Goal: Register for event/course

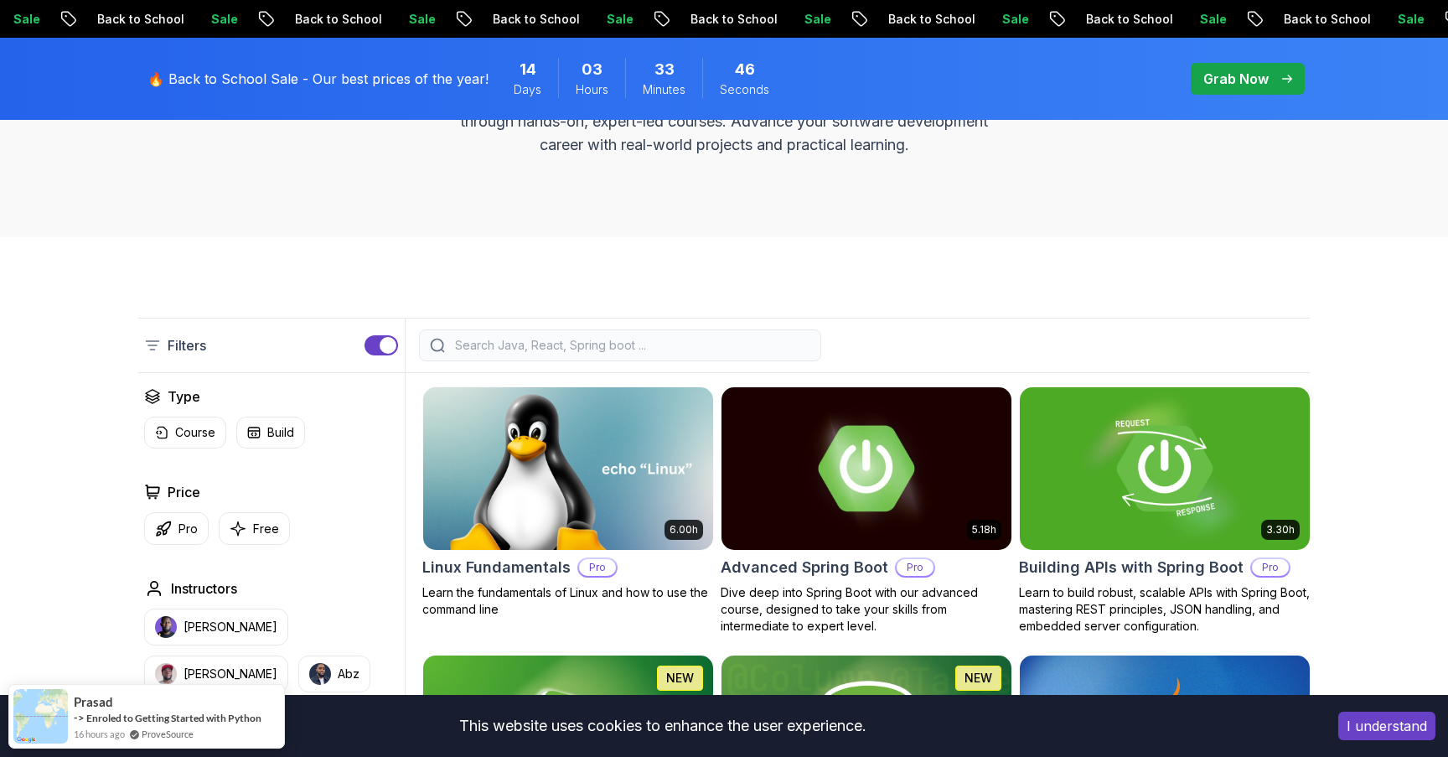
scroll to position [168, 0]
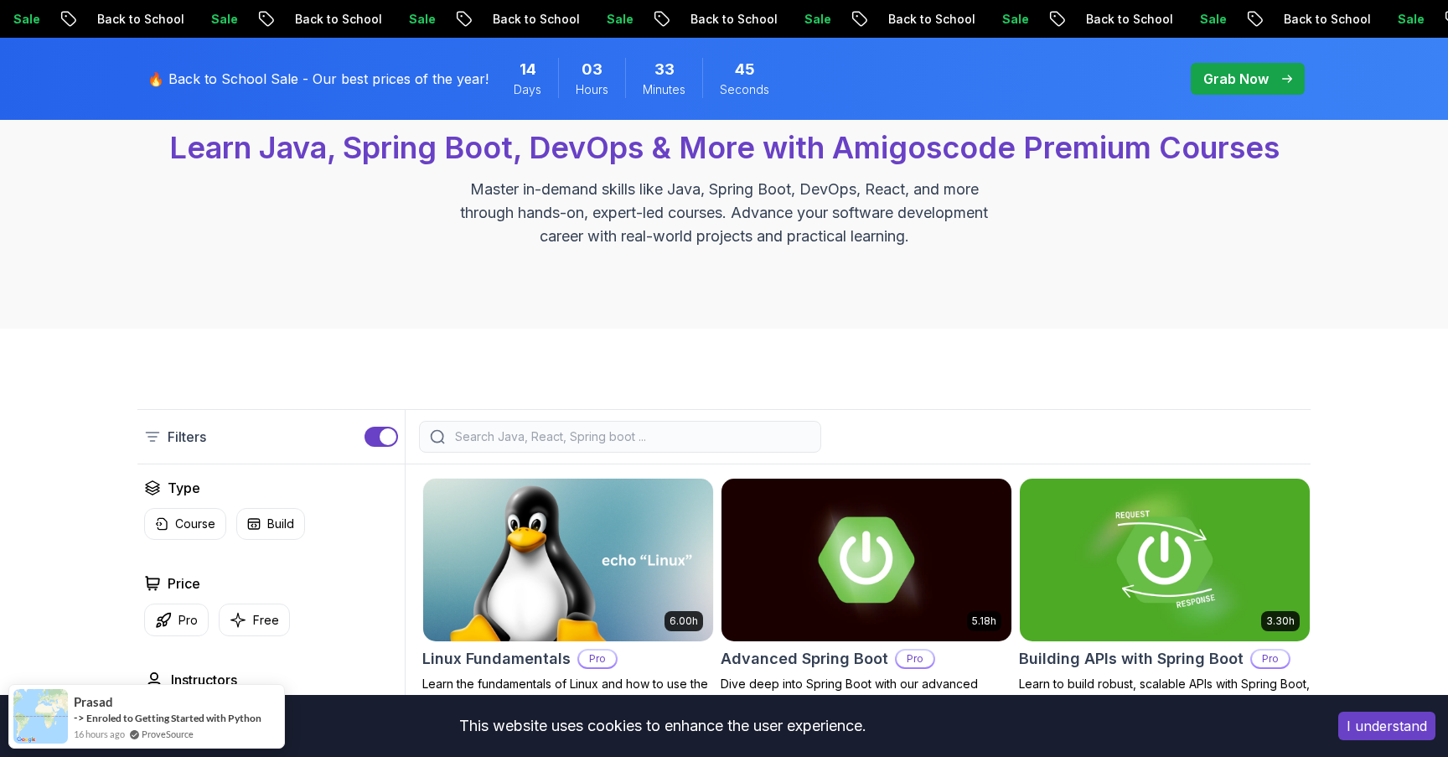
click at [491, 431] on input "search" at bounding box center [631, 436] width 359 height 17
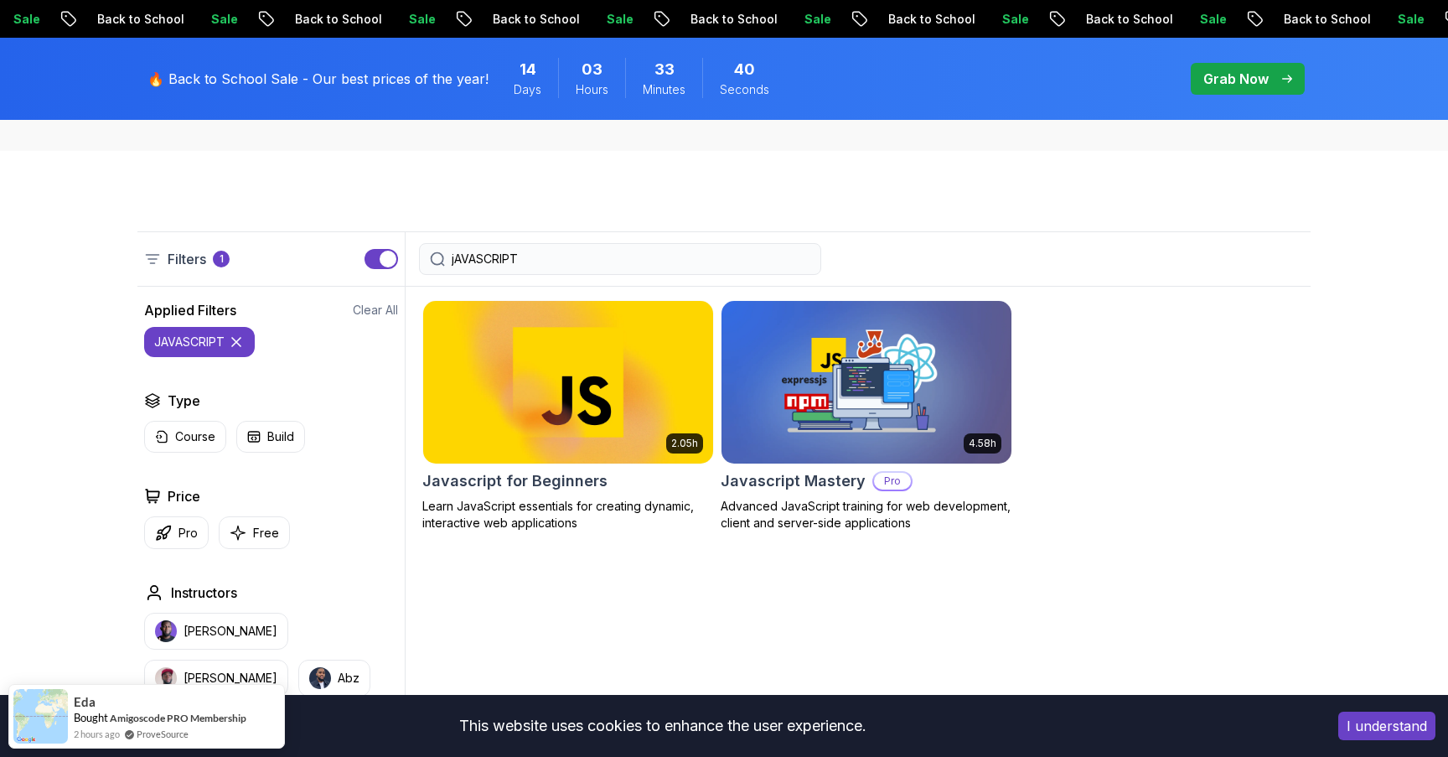
scroll to position [380, 0]
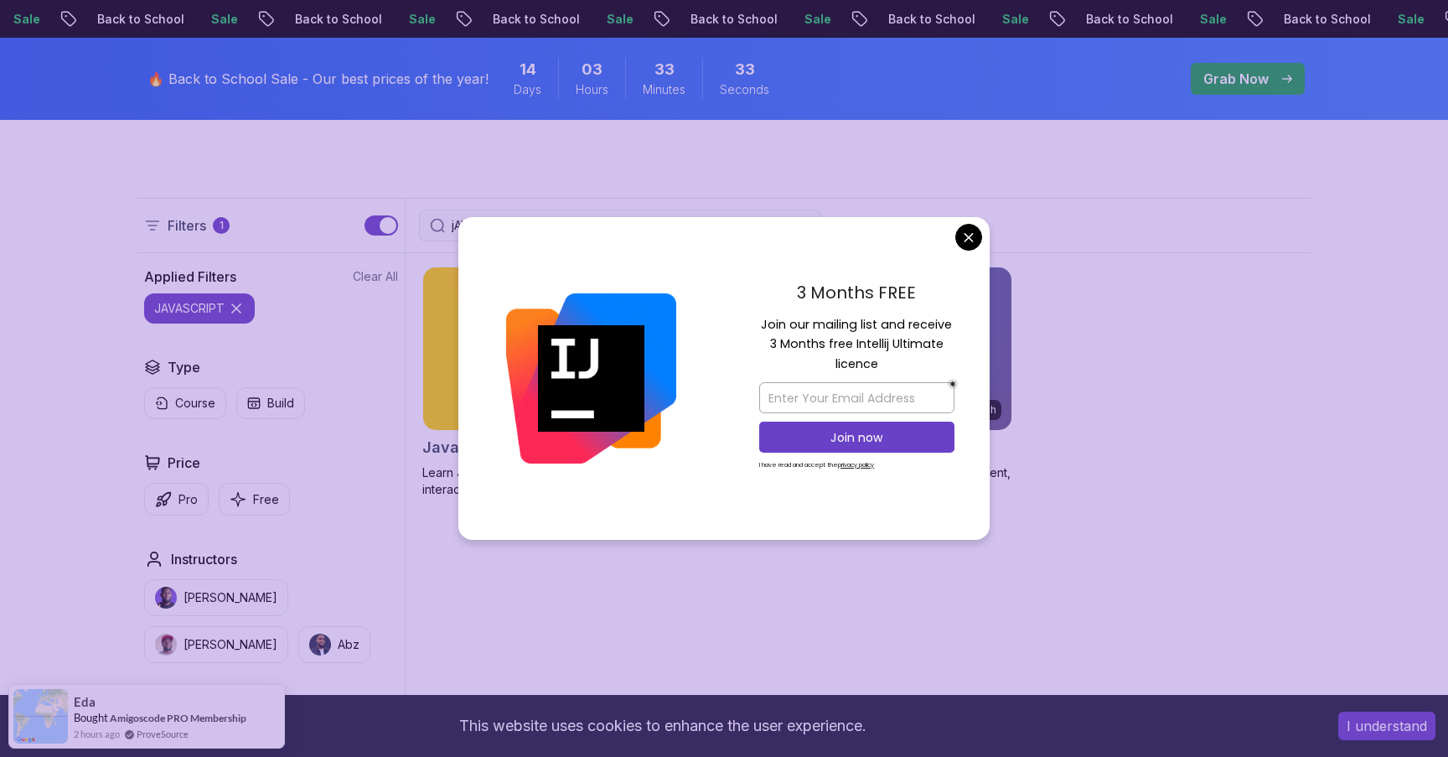
type input "jAVASCRIPT"
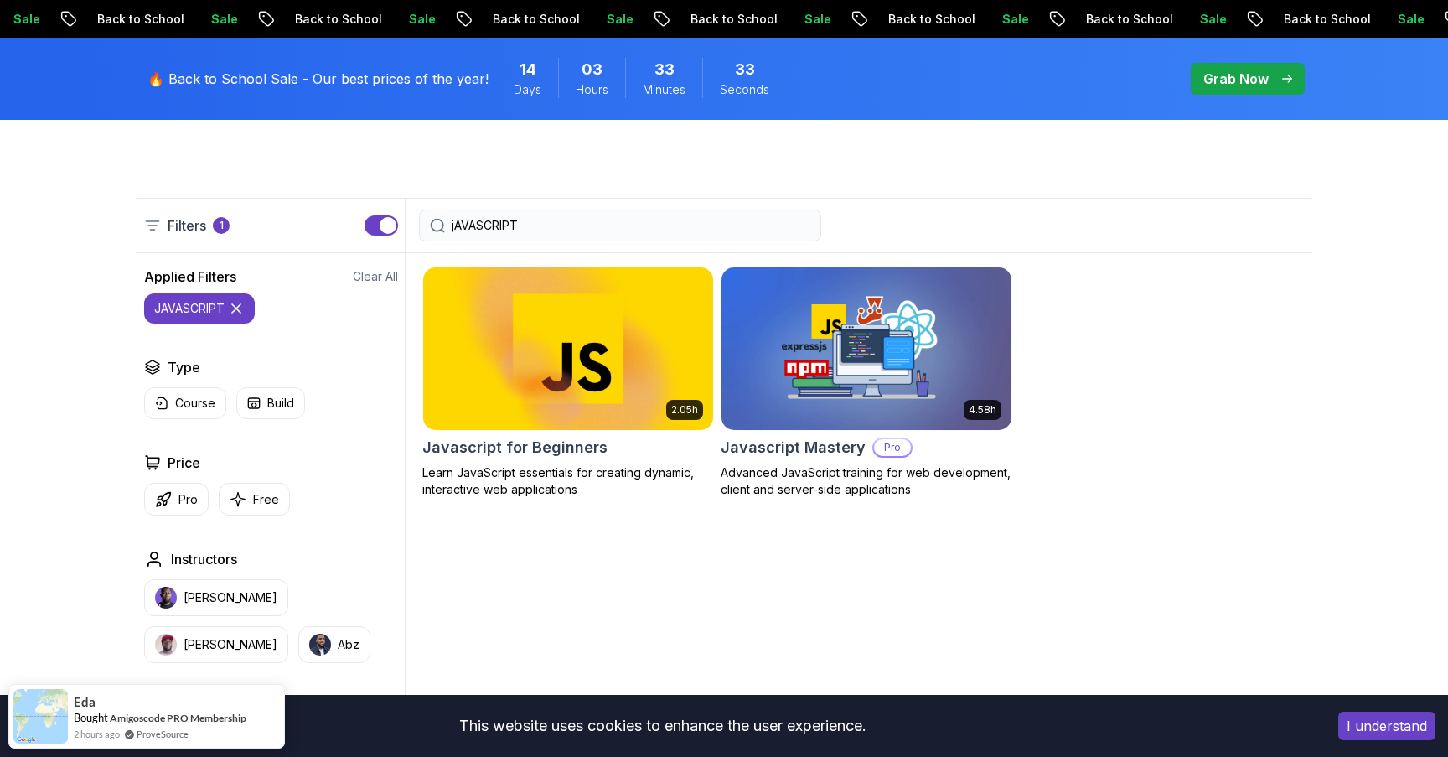
click at [556, 447] on h2 "Javascript for Beginners" at bounding box center [514, 447] width 185 height 23
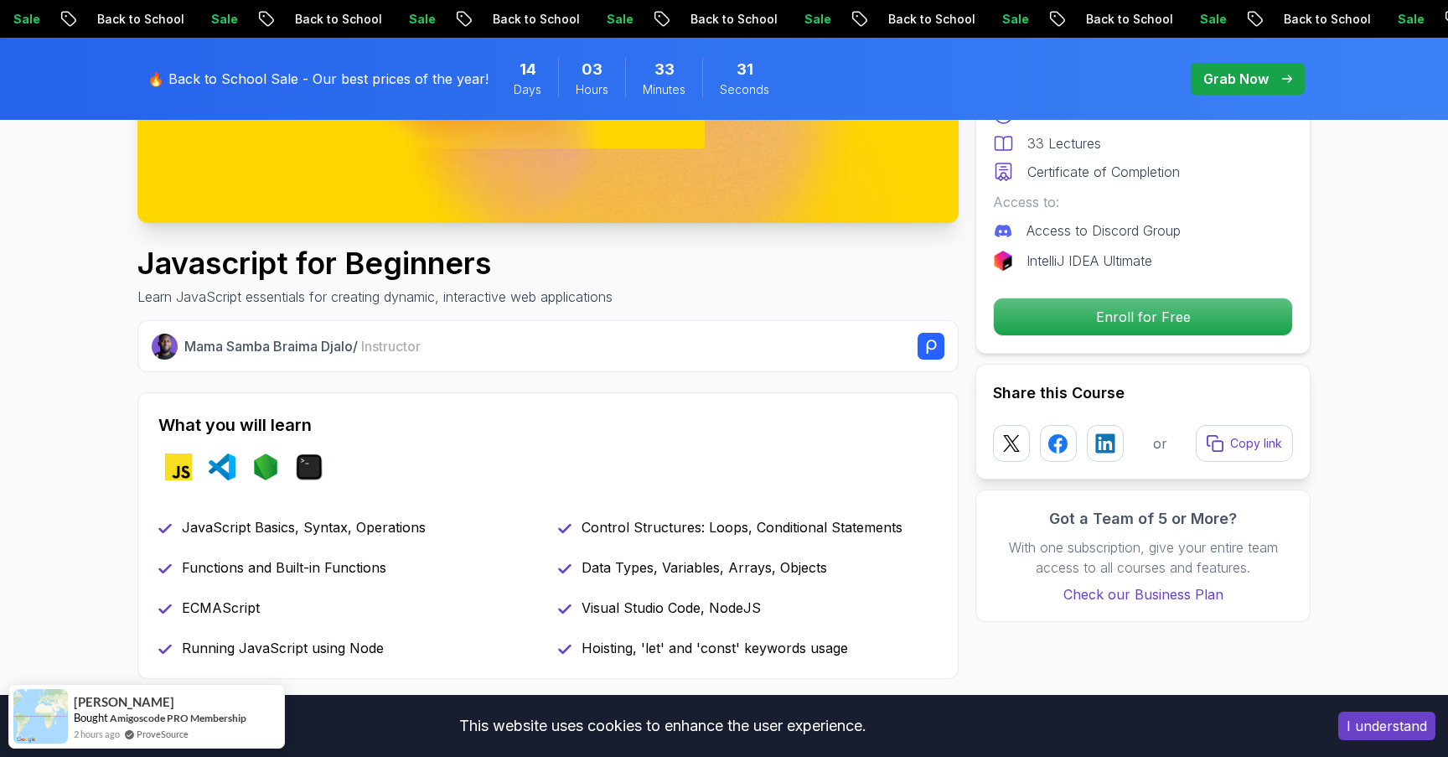
scroll to position [555, 0]
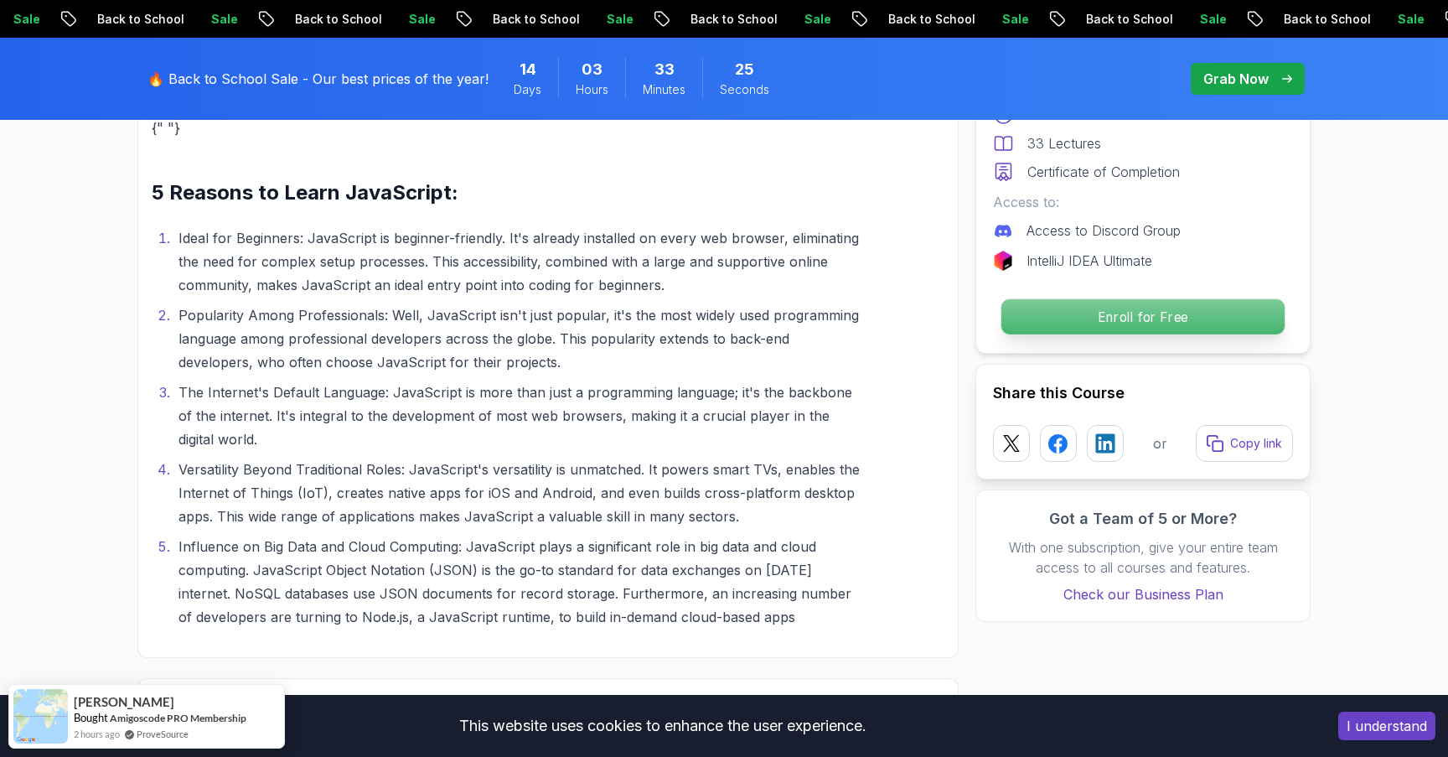
click at [1098, 314] on p "Enroll for Free" at bounding box center [1142, 316] width 283 height 35
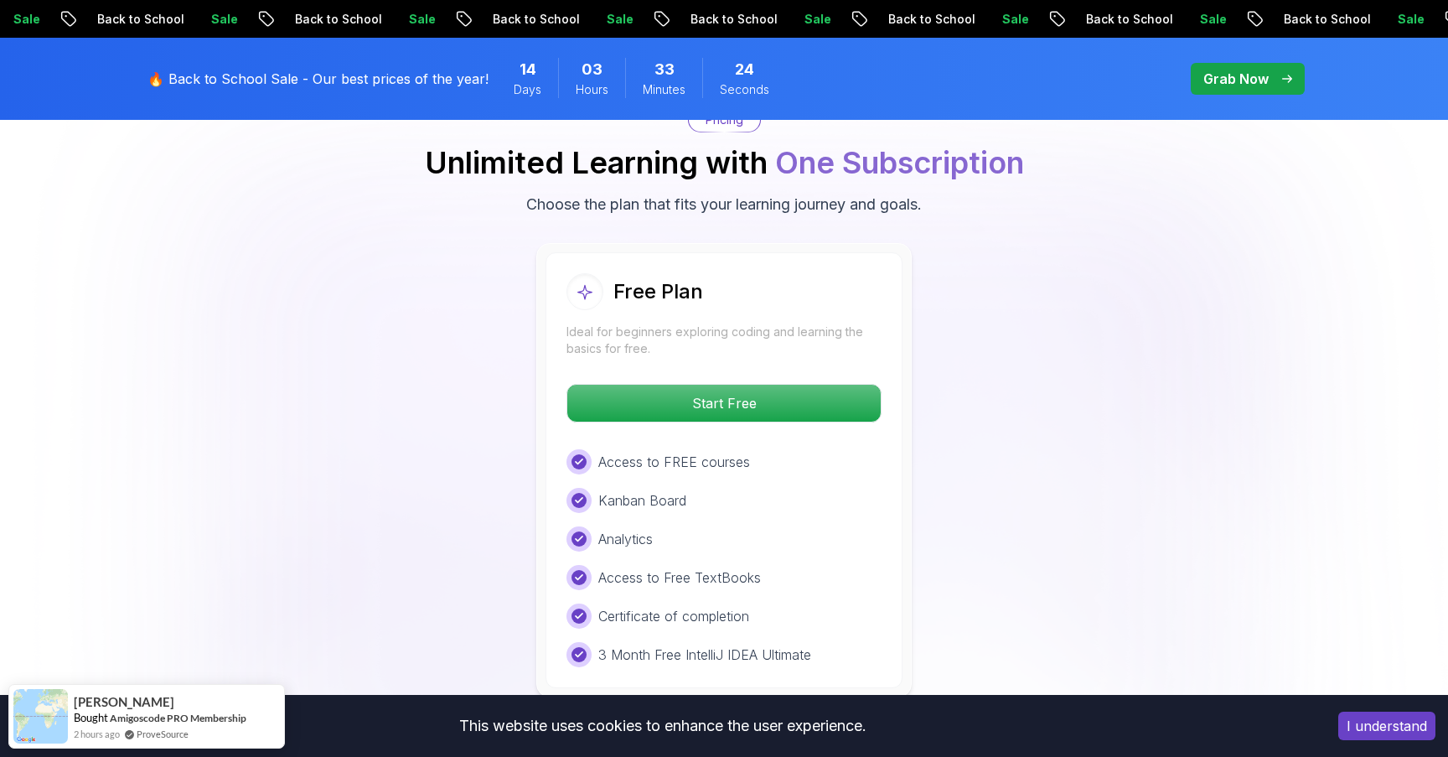
scroll to position [3199, 0]
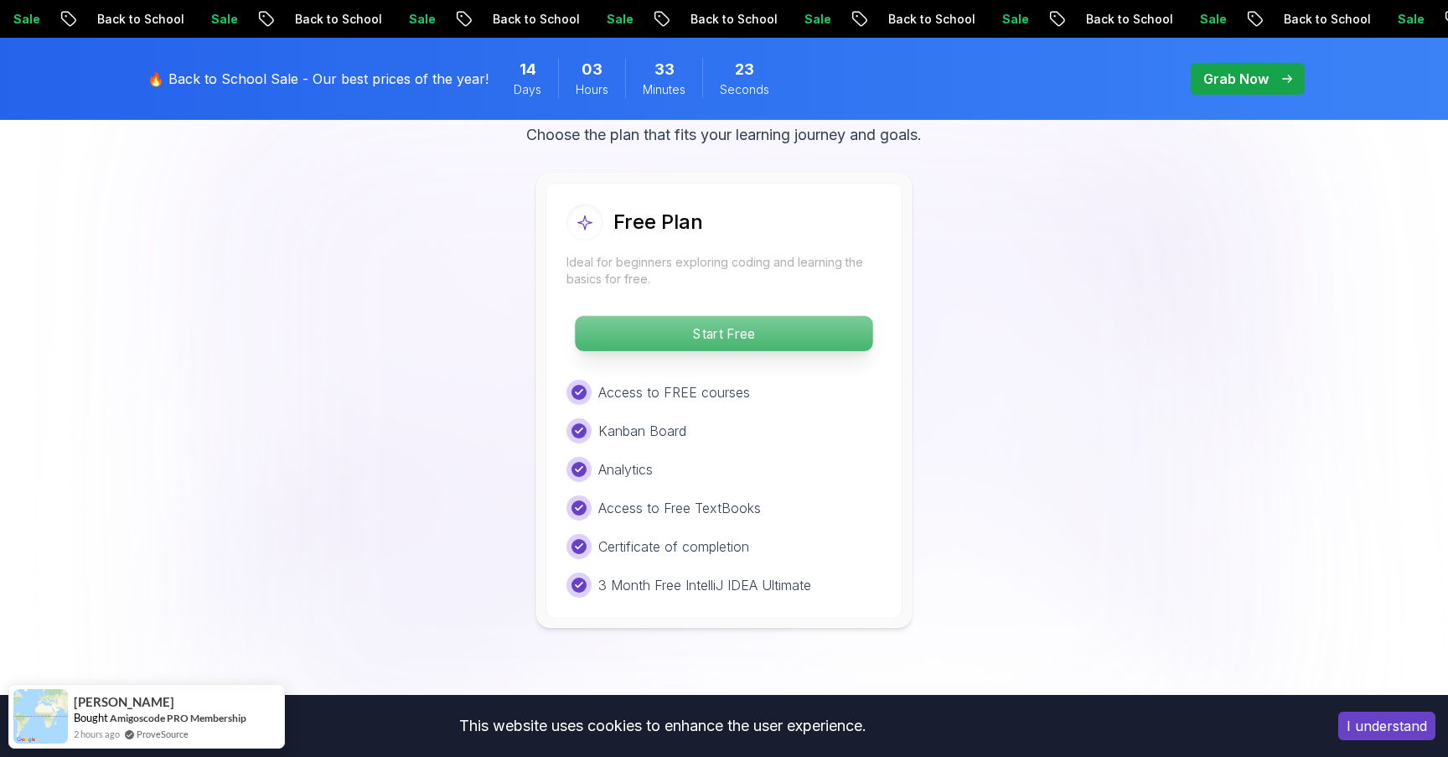
click at [753, 337] on p "Start Free" at bounding box center [723, 333] width 297 height 35
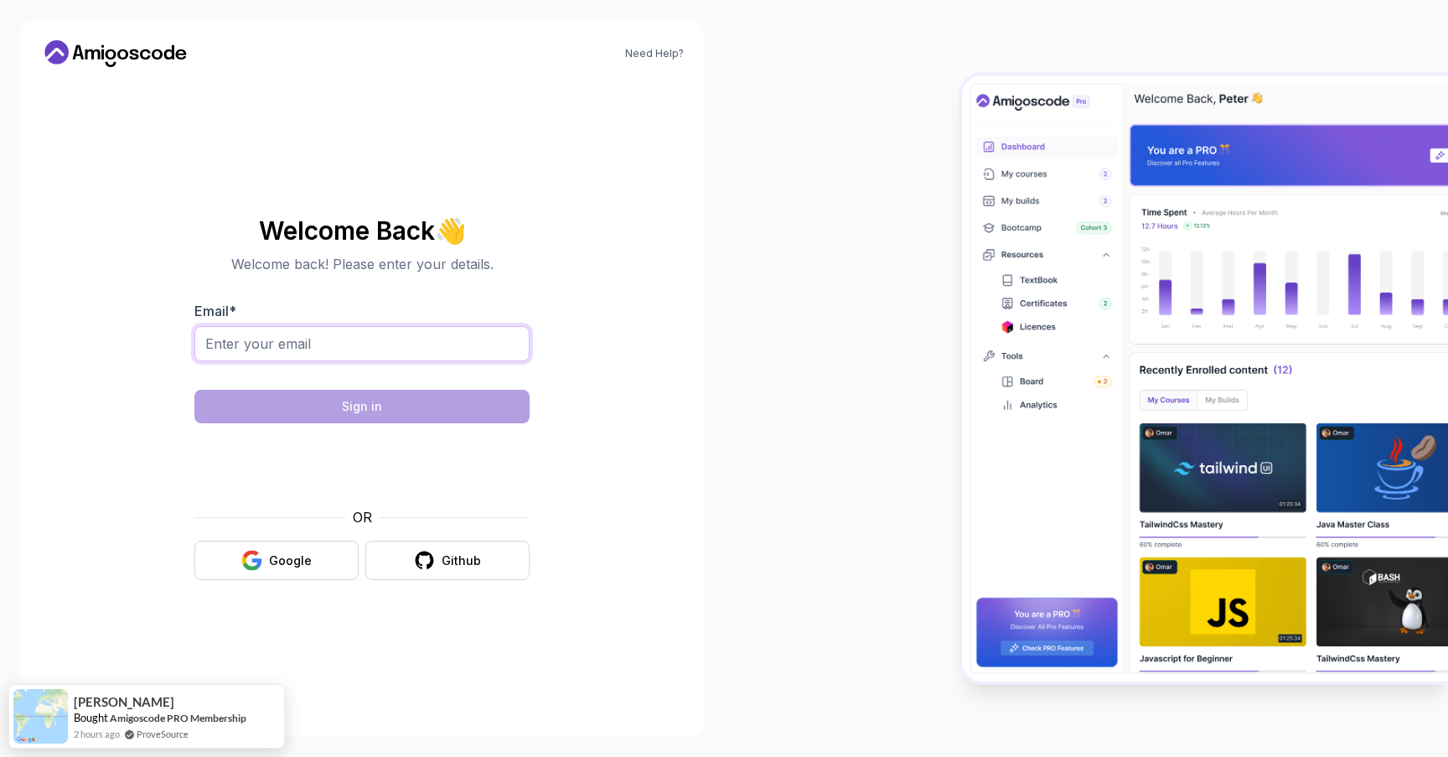
click at [422, 347] on input "Email *" at bounding box center [361, 343] width 335 height 35
type input "tzlil.goldberg@melio.com"
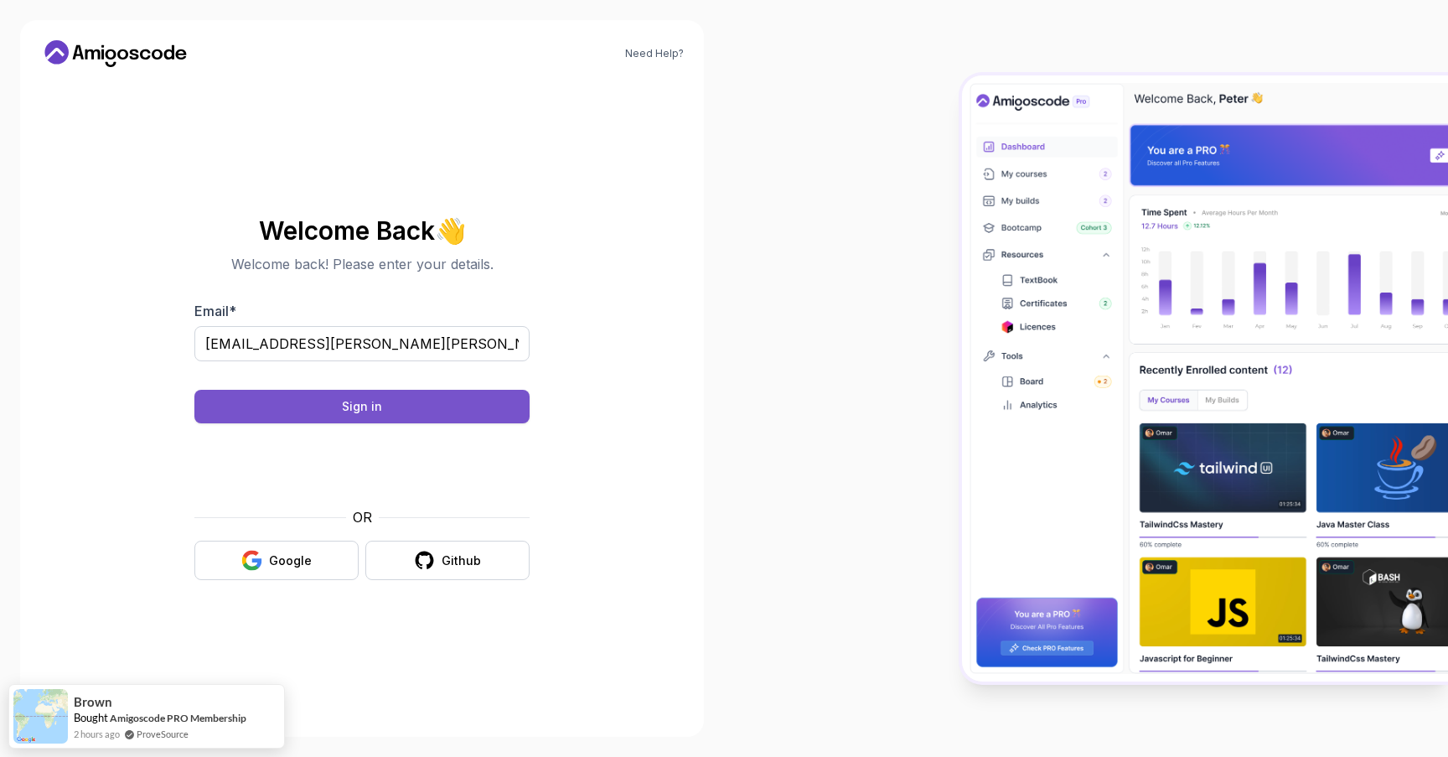
click at [399, 415] on button "Sign in" at bounding box center [361, 407] width 335 height 34
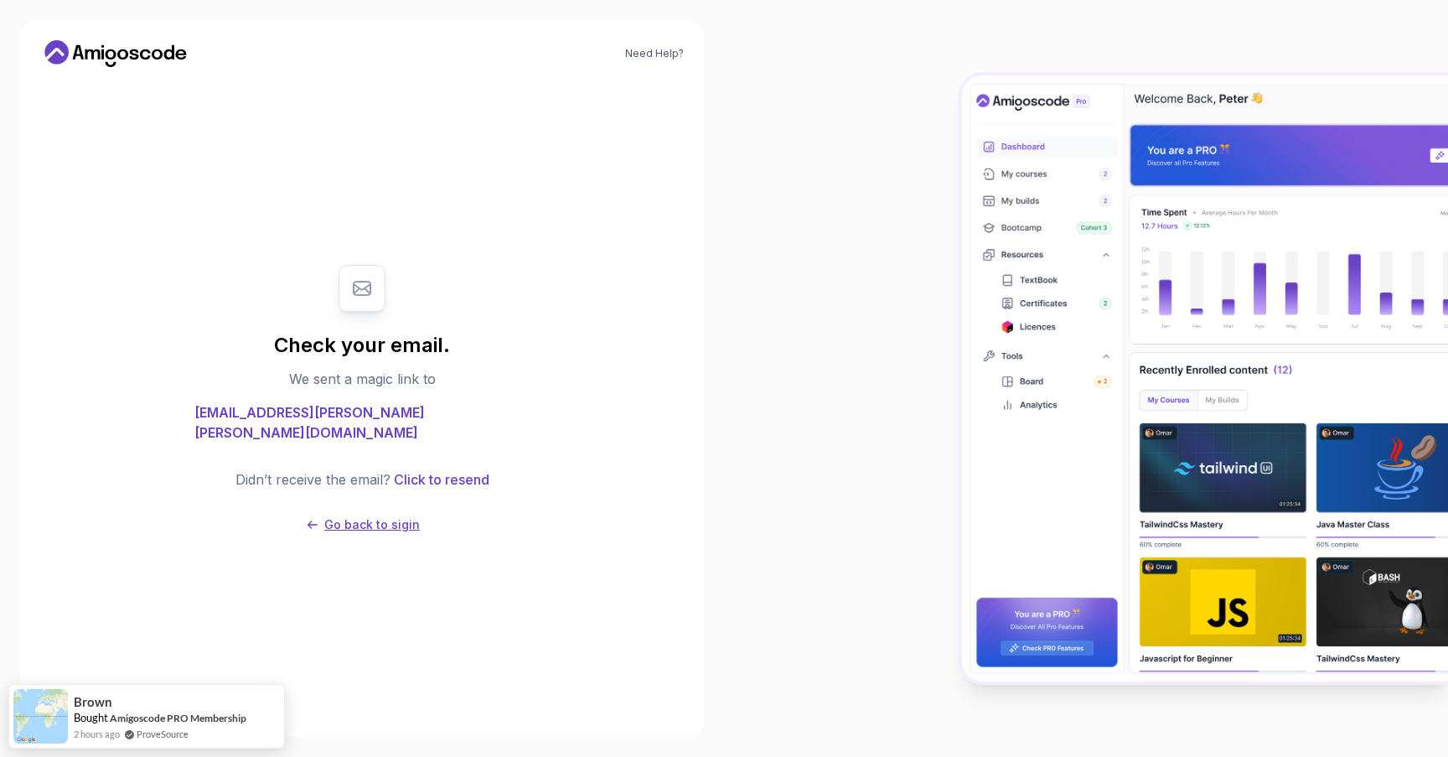
click at [373, 520] on p "Go back to sigin" at bounding box center [372, 524] width 96 height 17
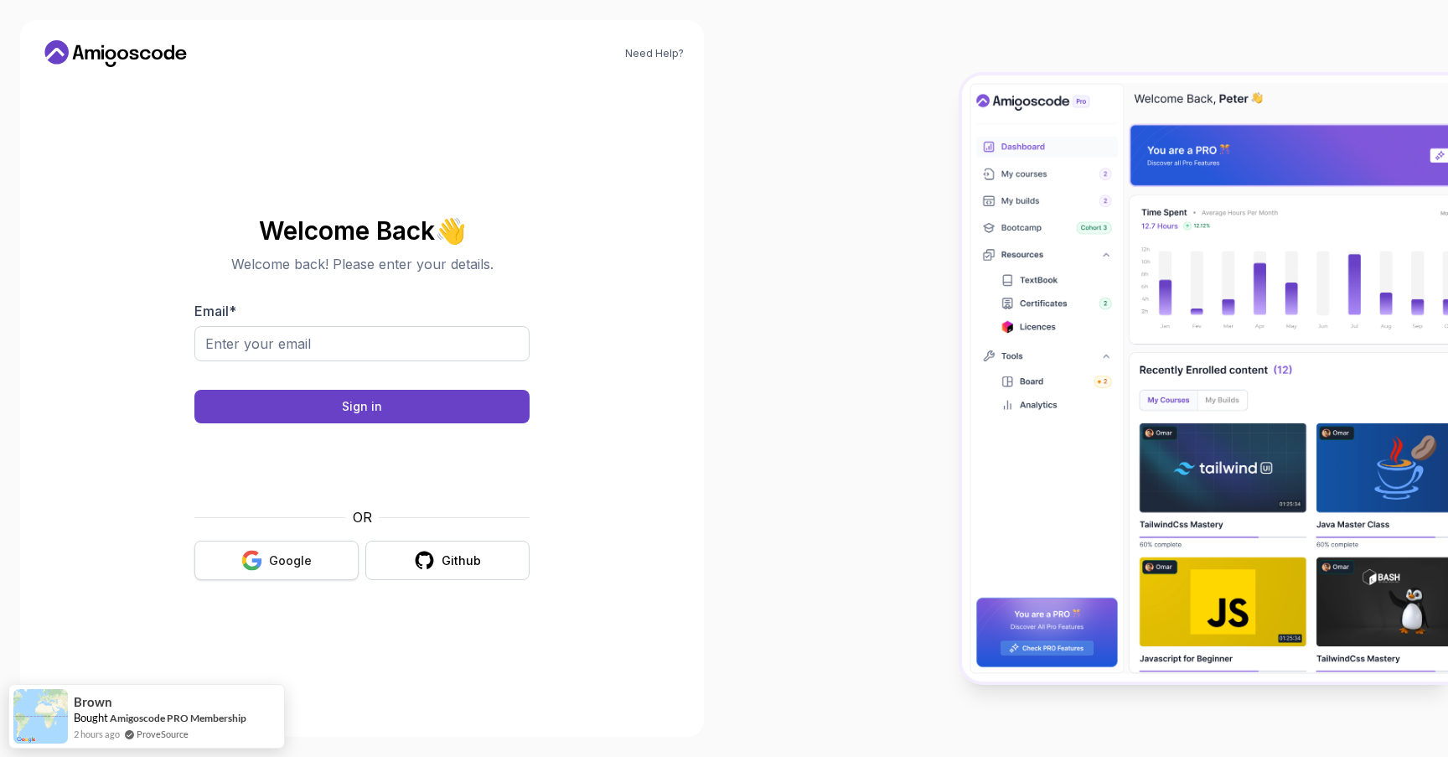
click at [298, 572] on button "Google" at bounding box center [276, 560] width 164 height 39
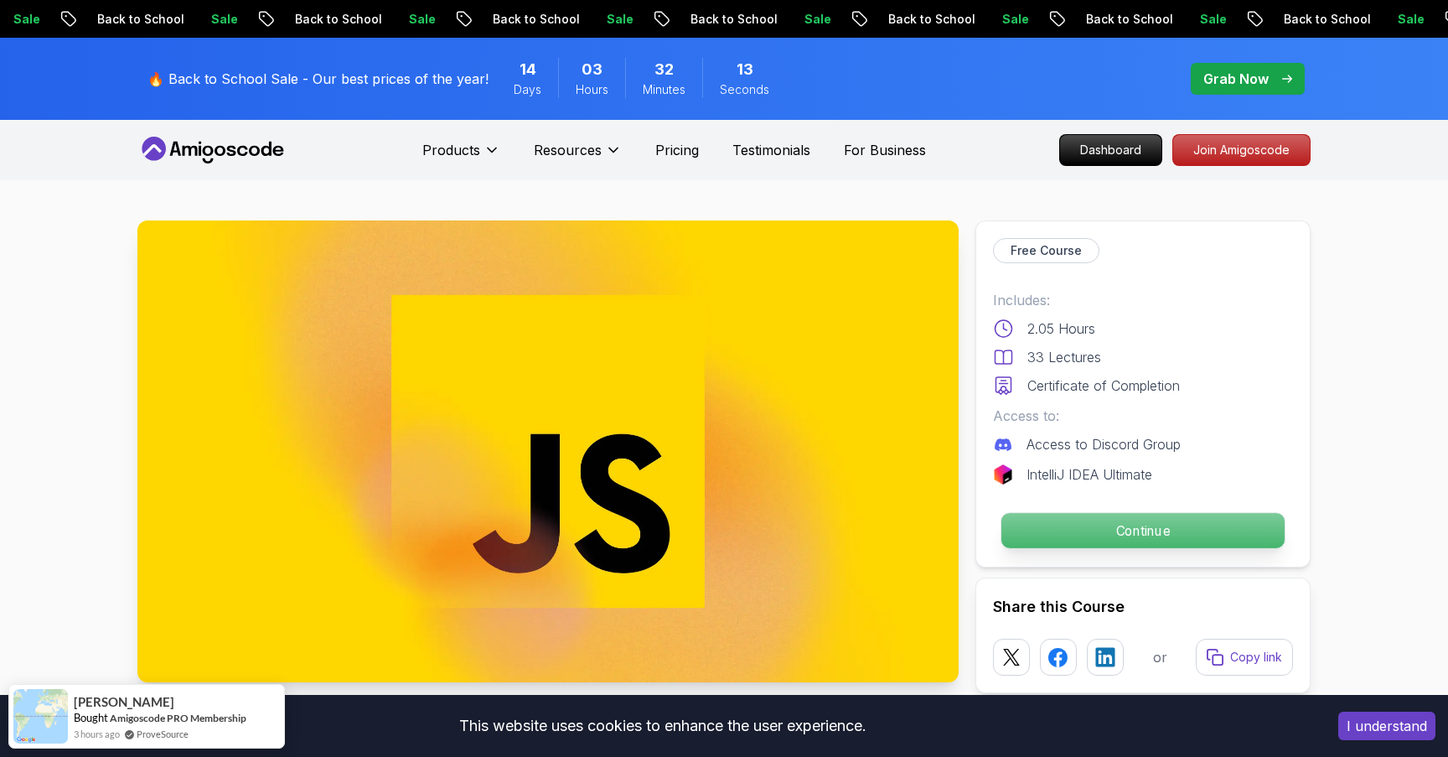
click at [1075, 529] on p "Continue" at bounding box center [1142, 530] width 283 height 35
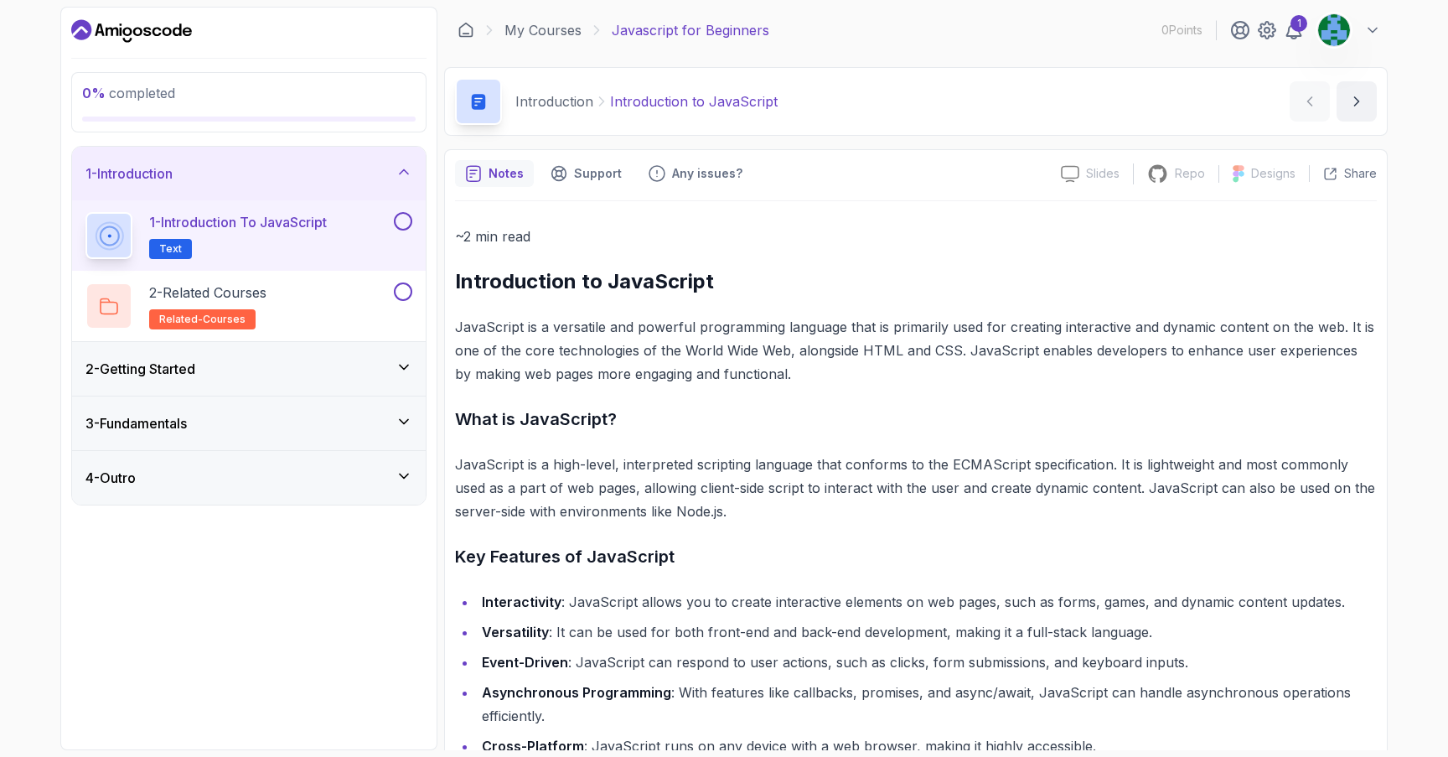
click at [422, 417] on div "3 - Fundamentals" at bounding box center [249, 423] width 354 height 54
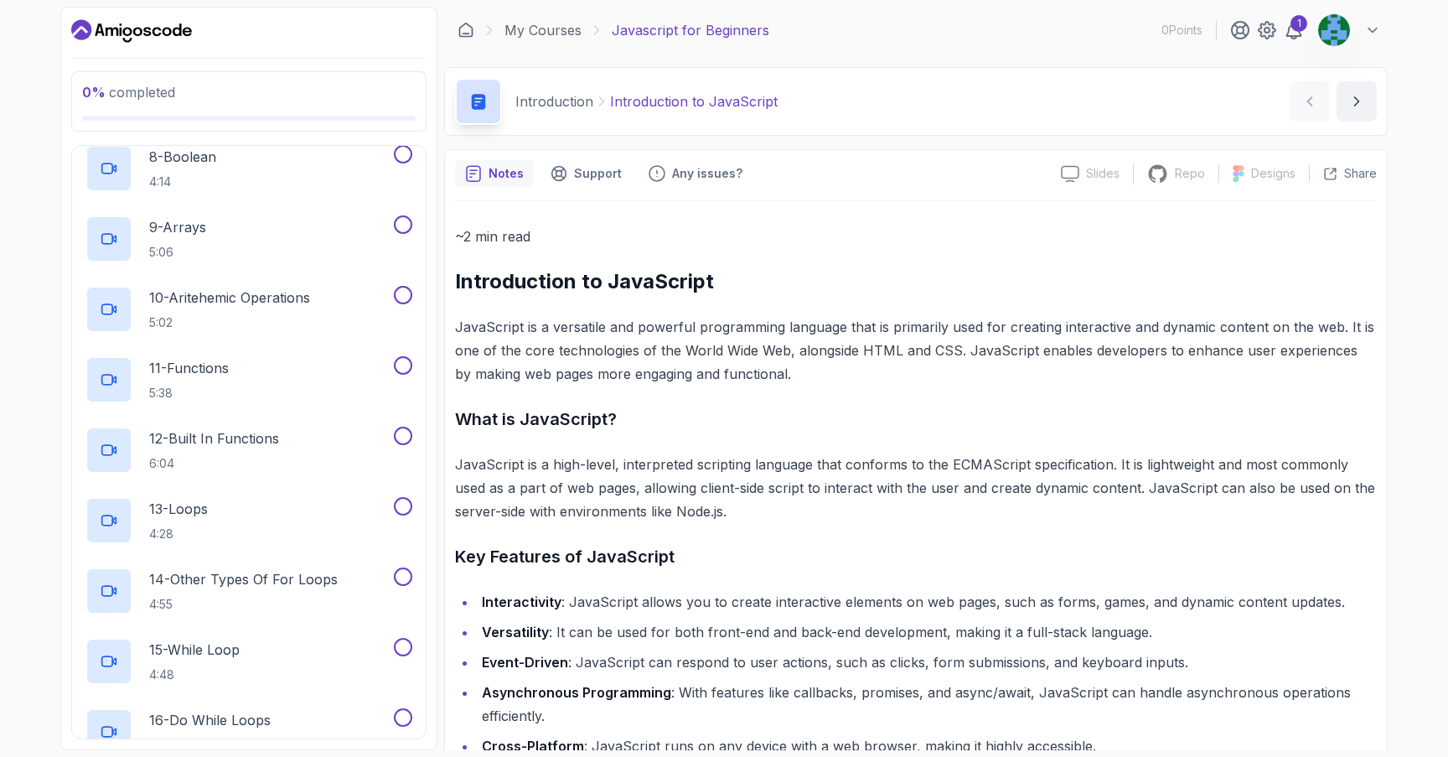
scroll to position [1244, 0]
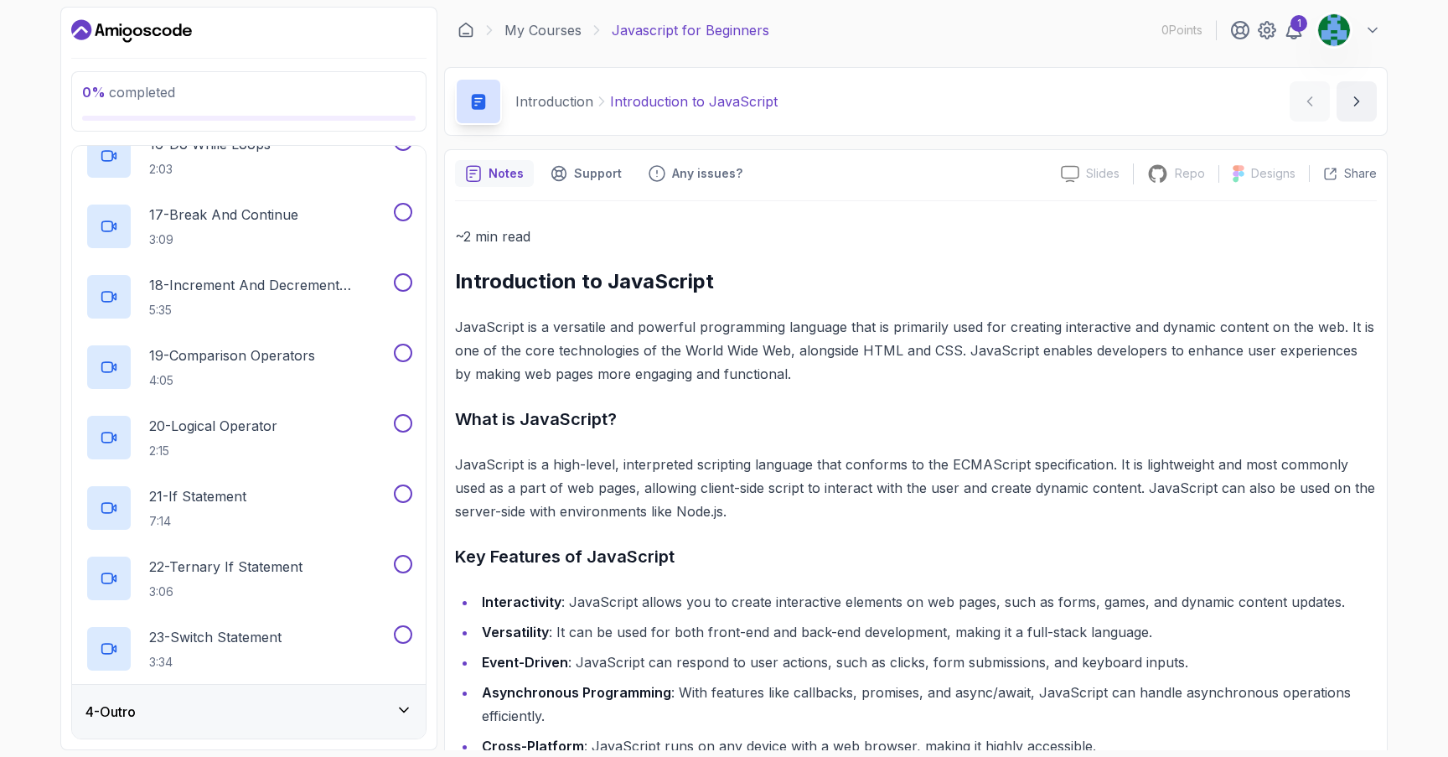
click at [401, 701] on div "4 - Outro" at bounding box center [249, 712] width 354 height 54
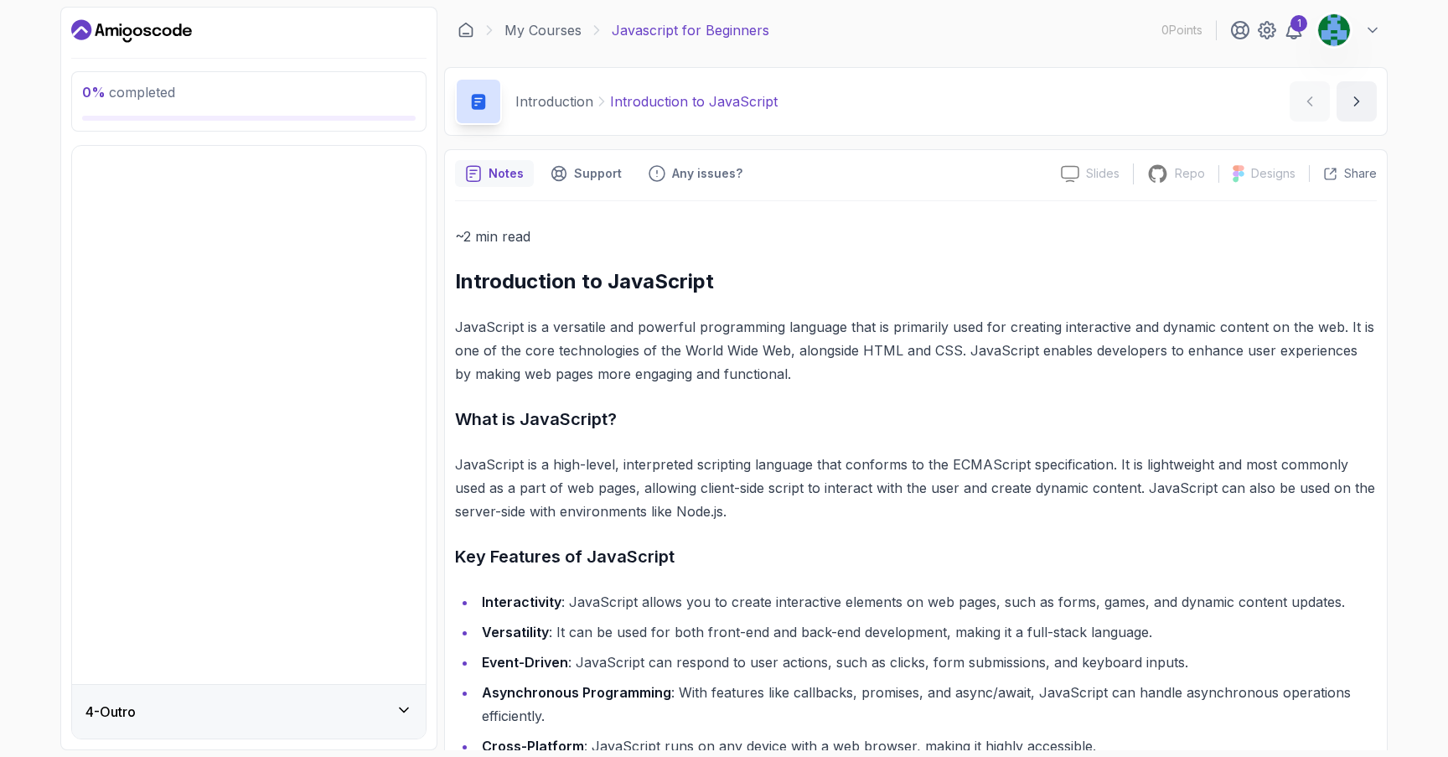
scroll to position [0, 0]
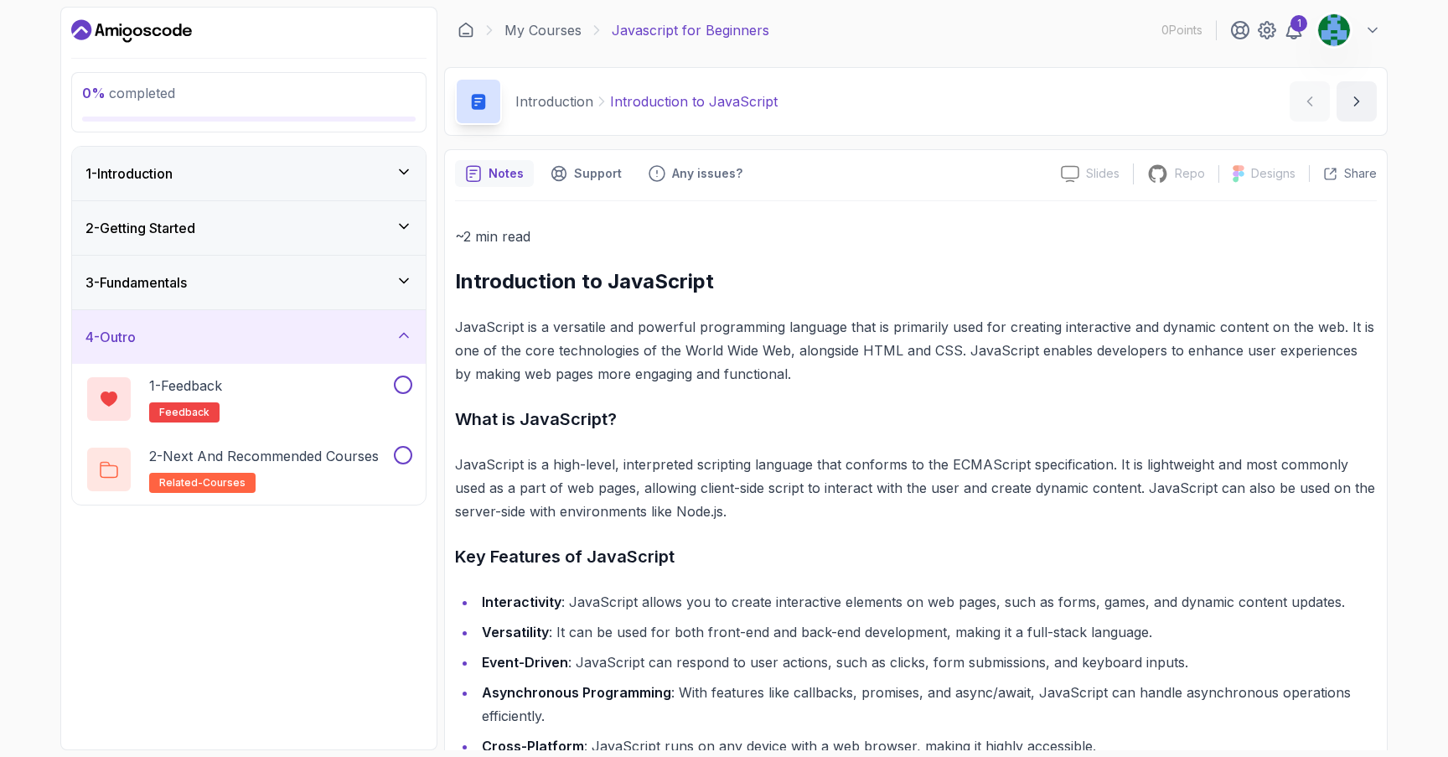
click at [323, 216] on div "2 - Getting Started" at bounding box center [249, 228] width 354 height 54
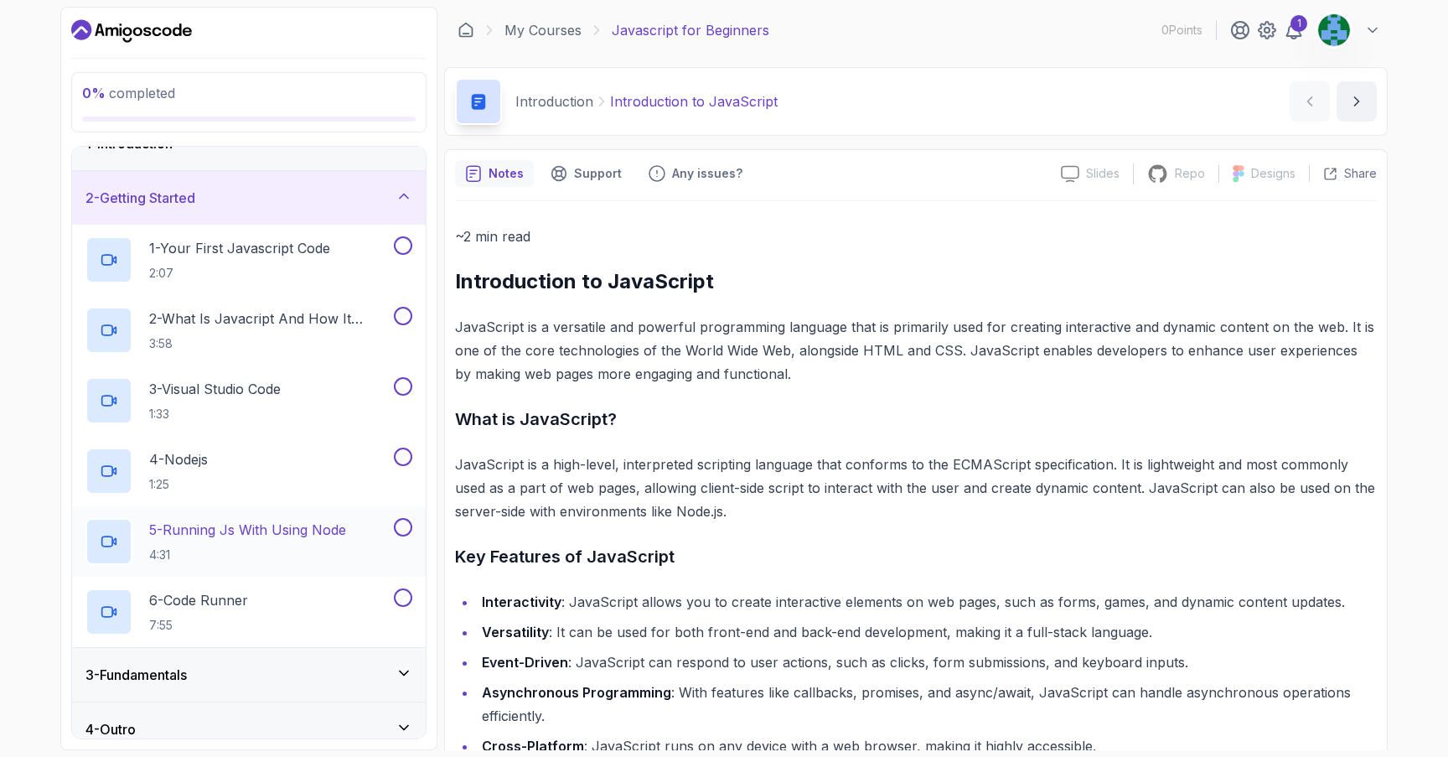
scroll to position [48, 0]
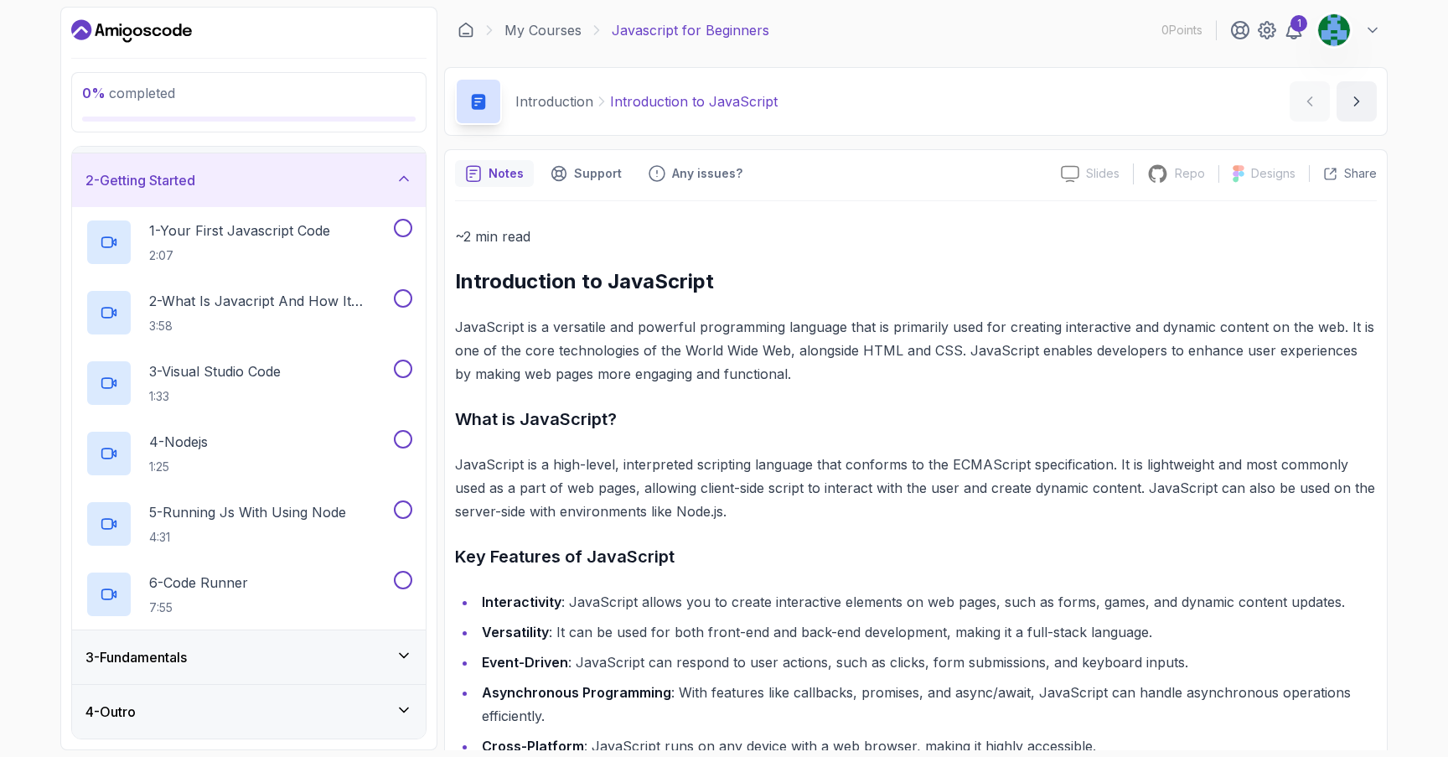
click at [403, 711] on icon at bounding box center [404, 709] width 8 height 4
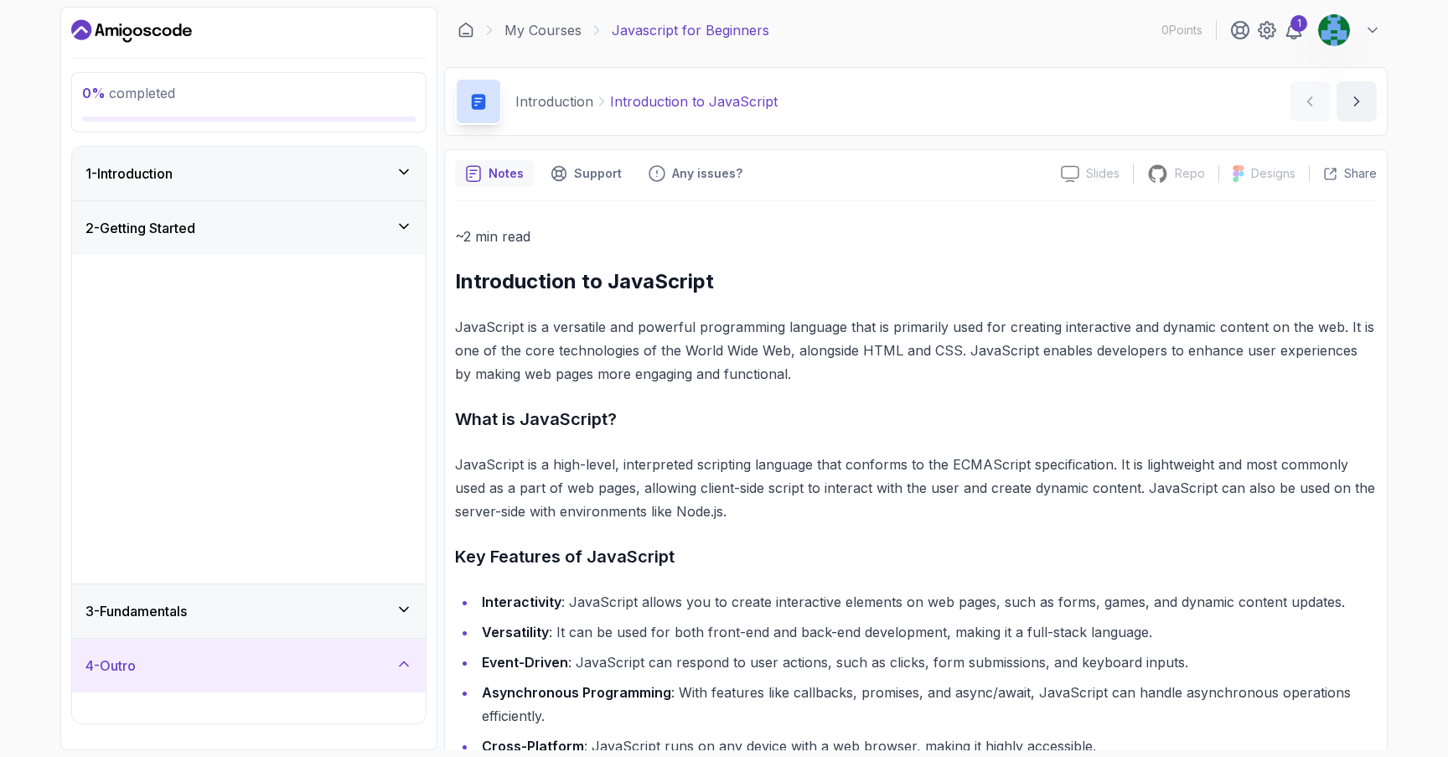
scroll to position [0, 0]
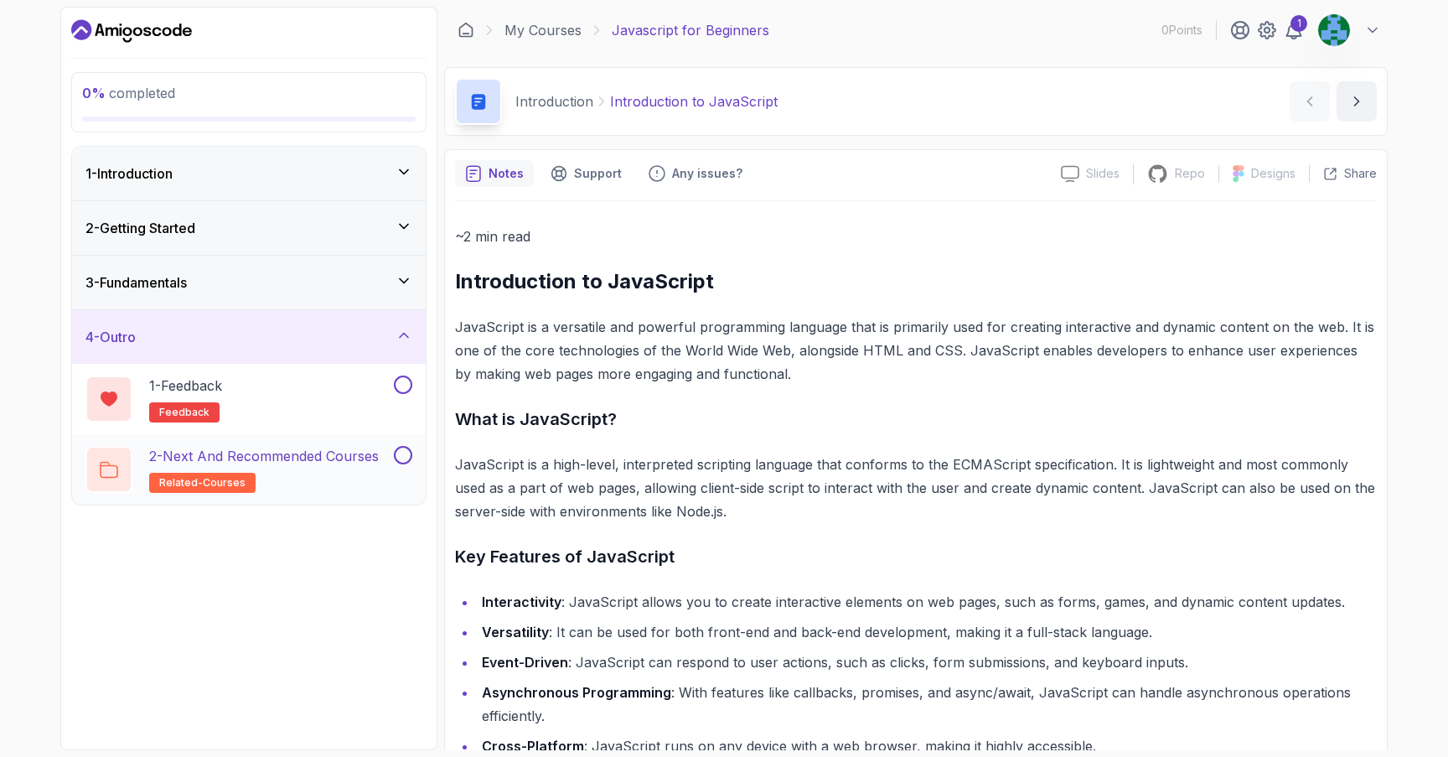
click at [320, 473] on h2 "2 - Next and Recommended Courses related-courses" at bounding box center [264, 469] width 230 height 47
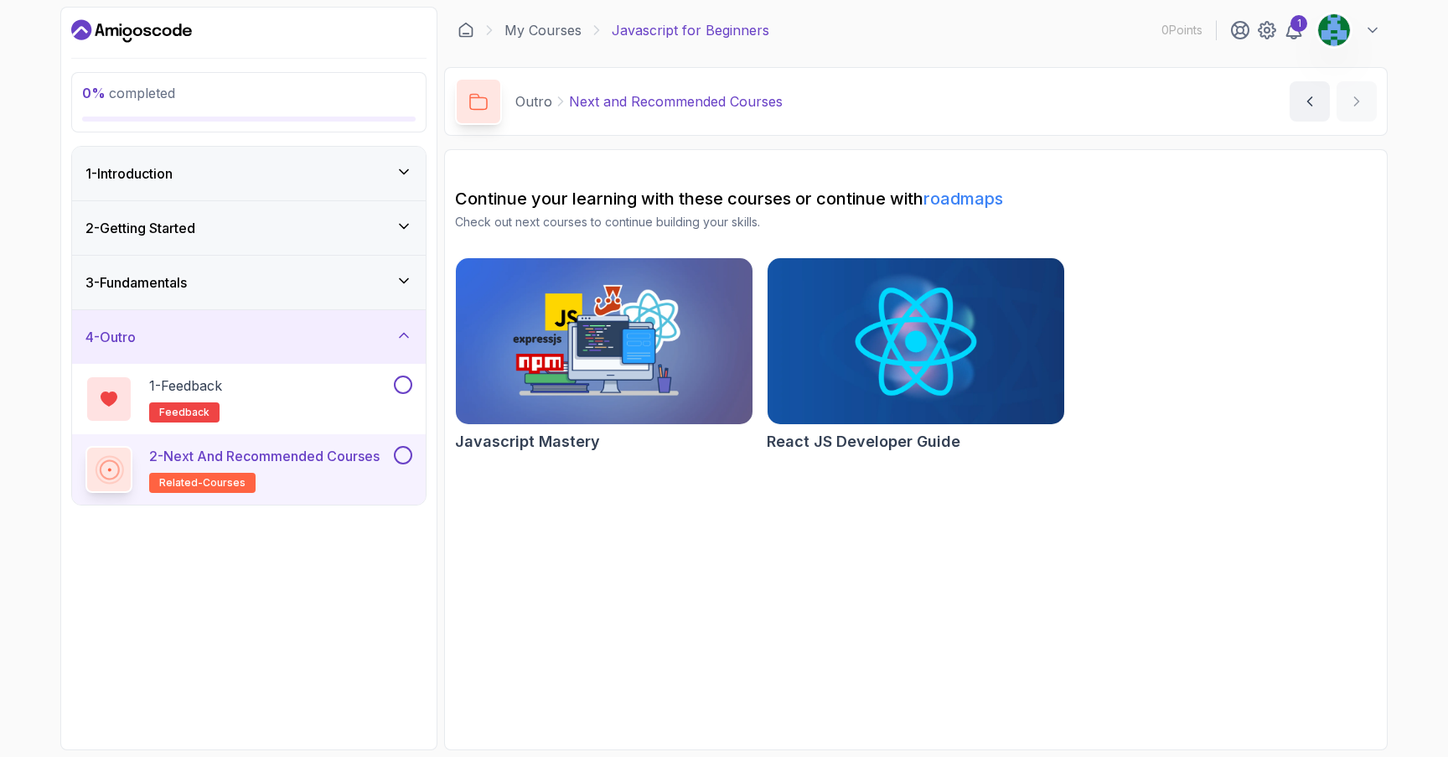
click at [573, 356] on img at bounding box center [604, 341] width 312 height 174
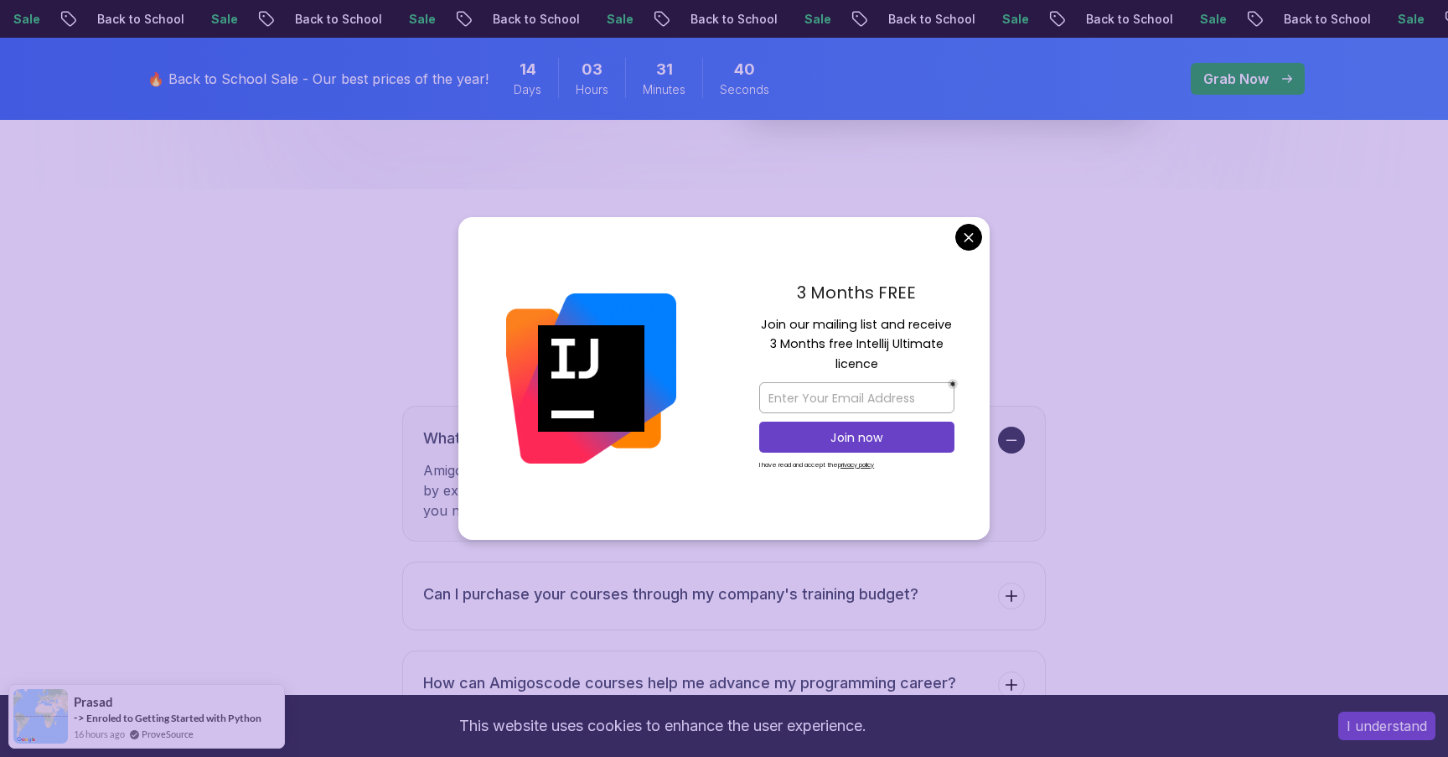
scroll to position [3792, 0]
